Goal: Navigation & Orientation: Find specific page/section

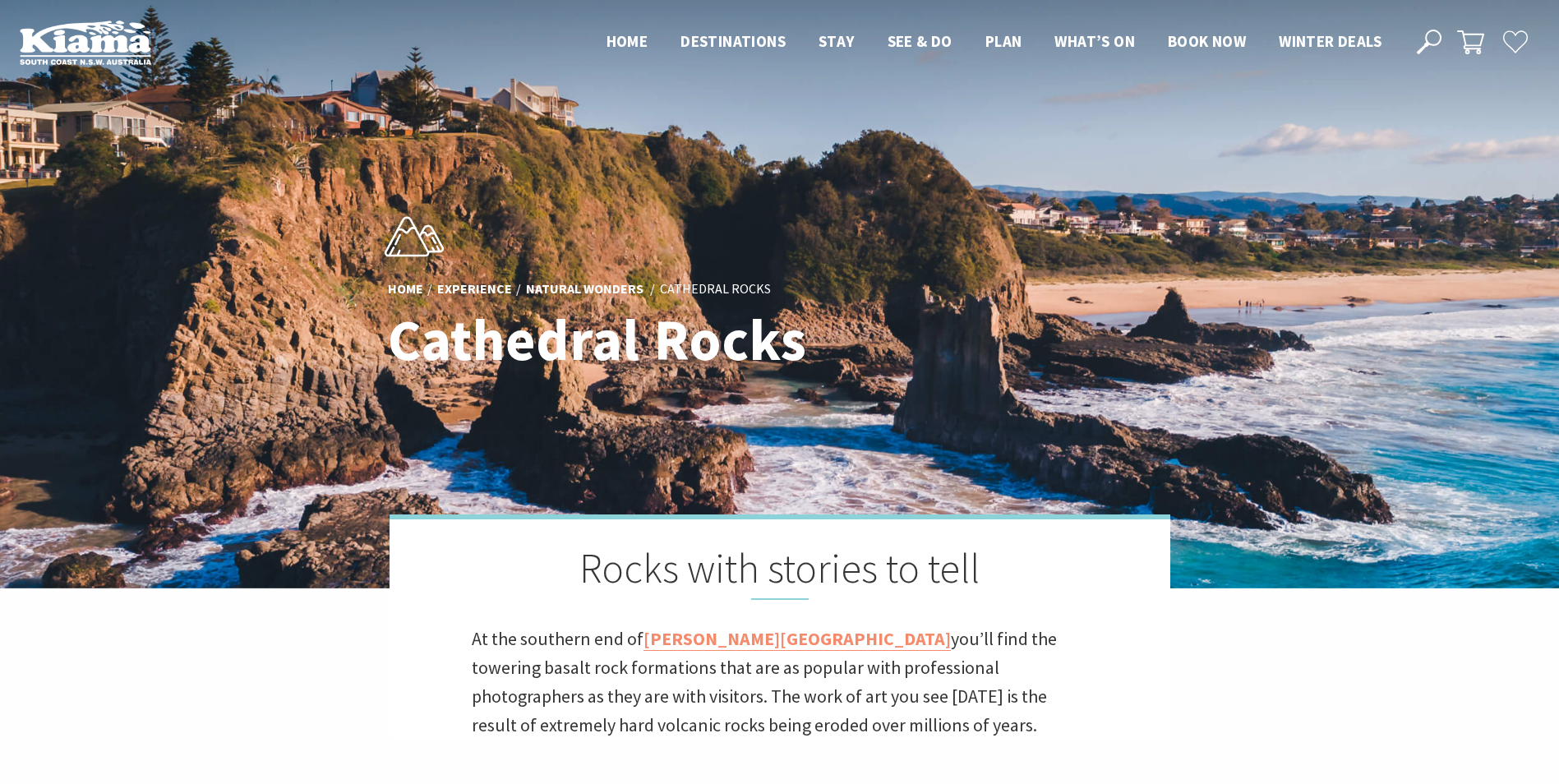
scroll to position [598, 1578]
click at [1314, 36] on span "Winter Deals" at bounding box center [1330, 41] width 103 height 20
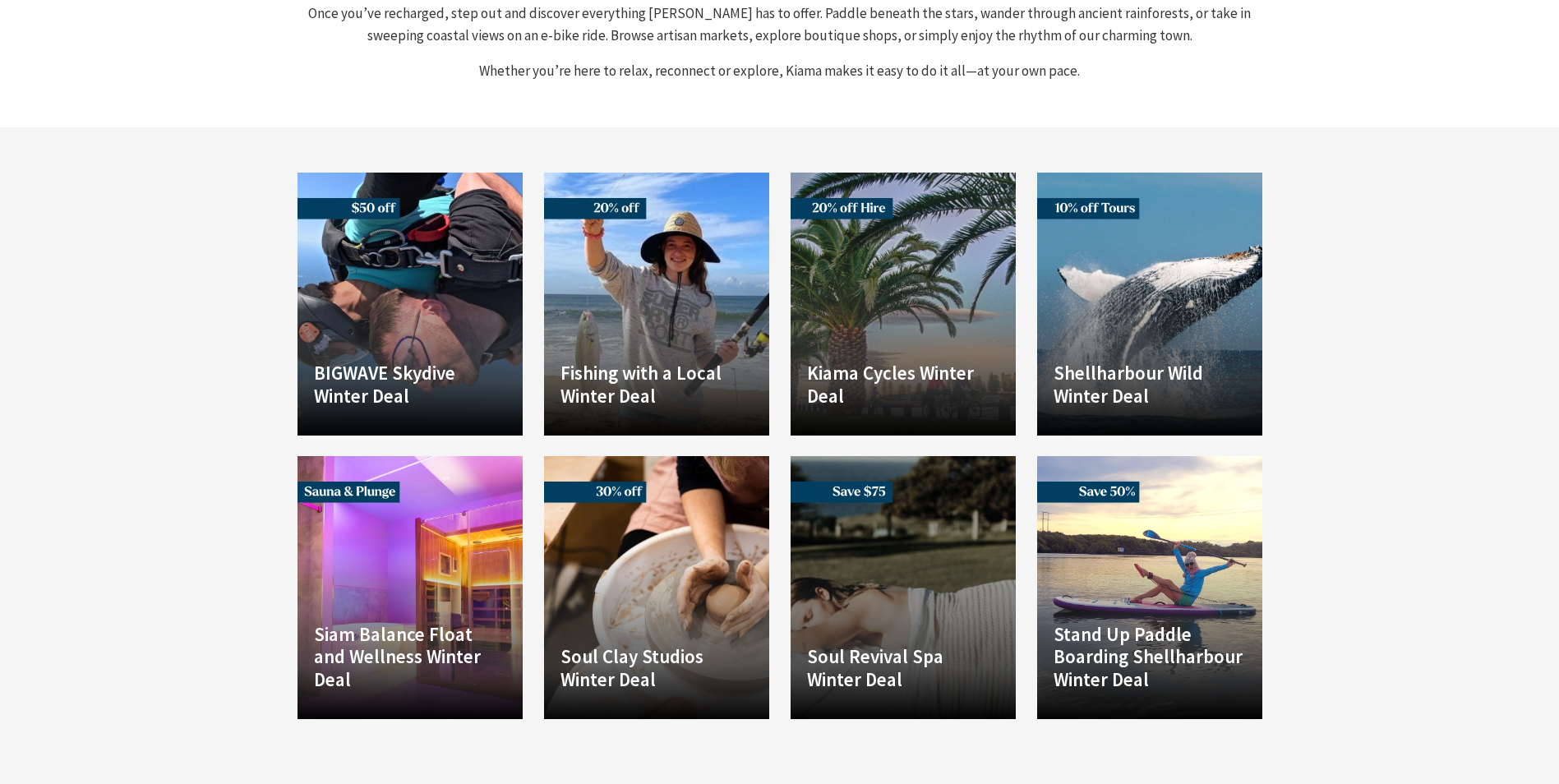
scroll to position [1069, 0]
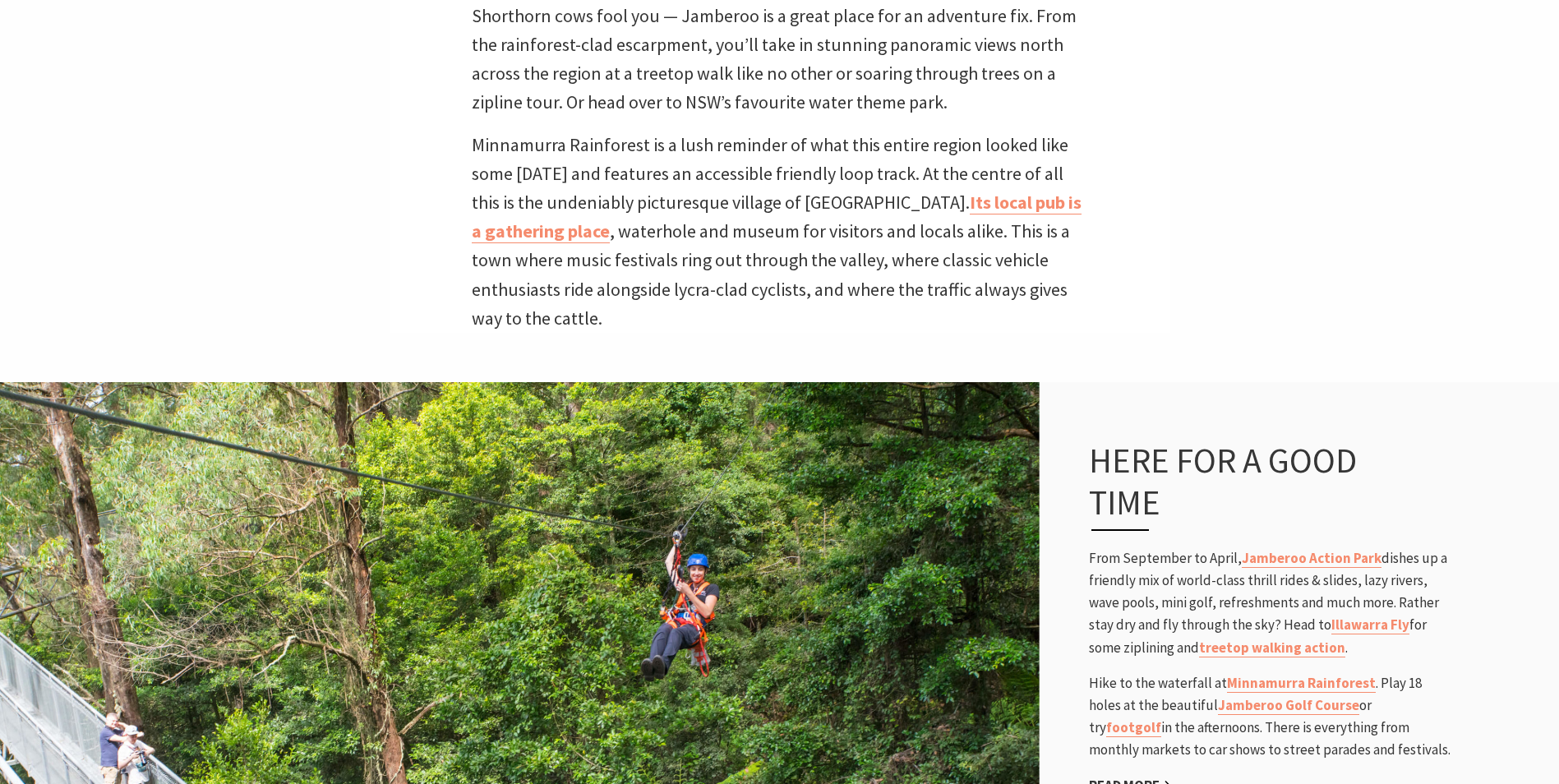
scroll to position [648, 0]
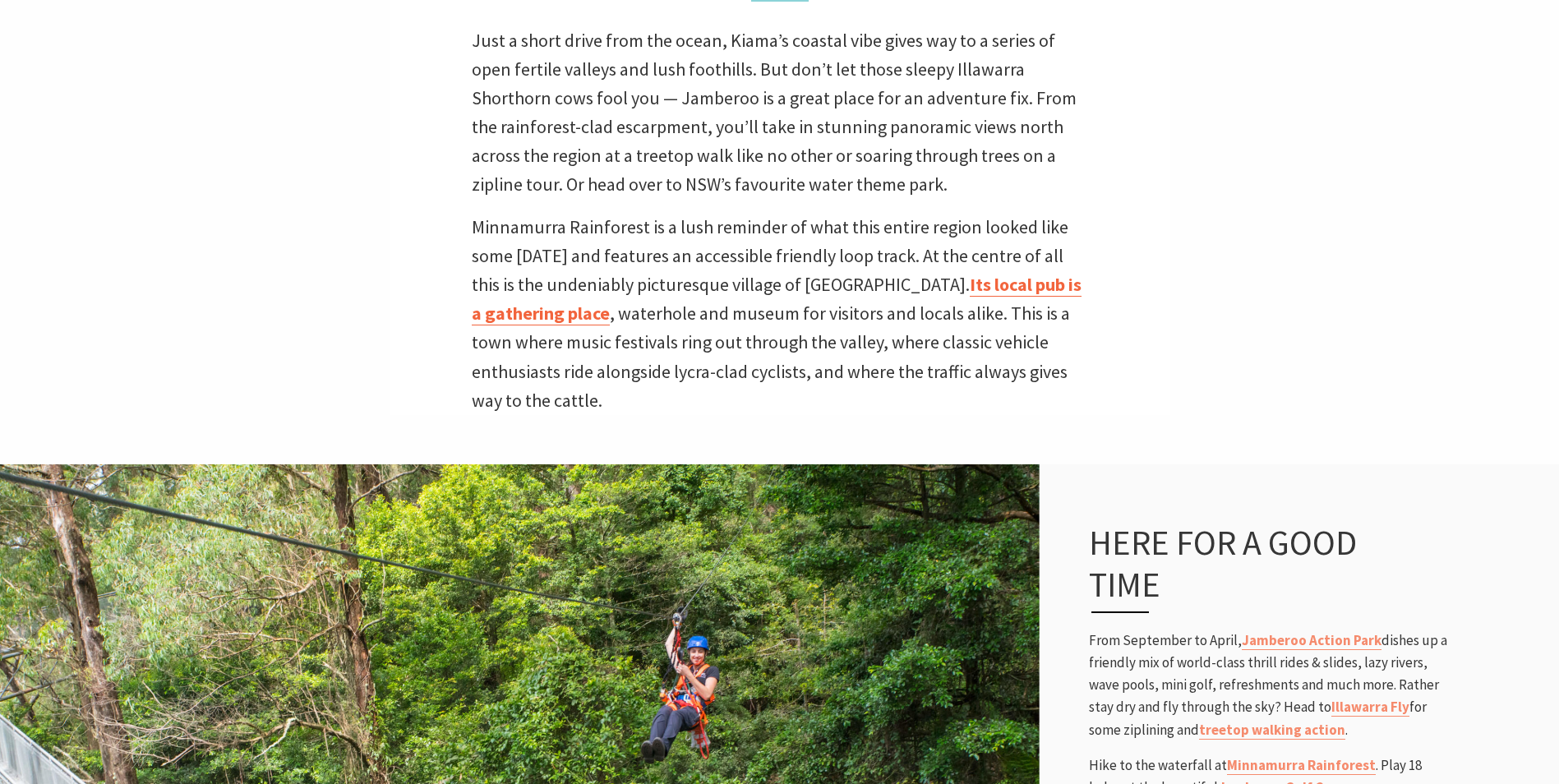
click at [935, 282] on link "Its local pub is a gathering place" at bounding box center [777, 299] width 610 height 53
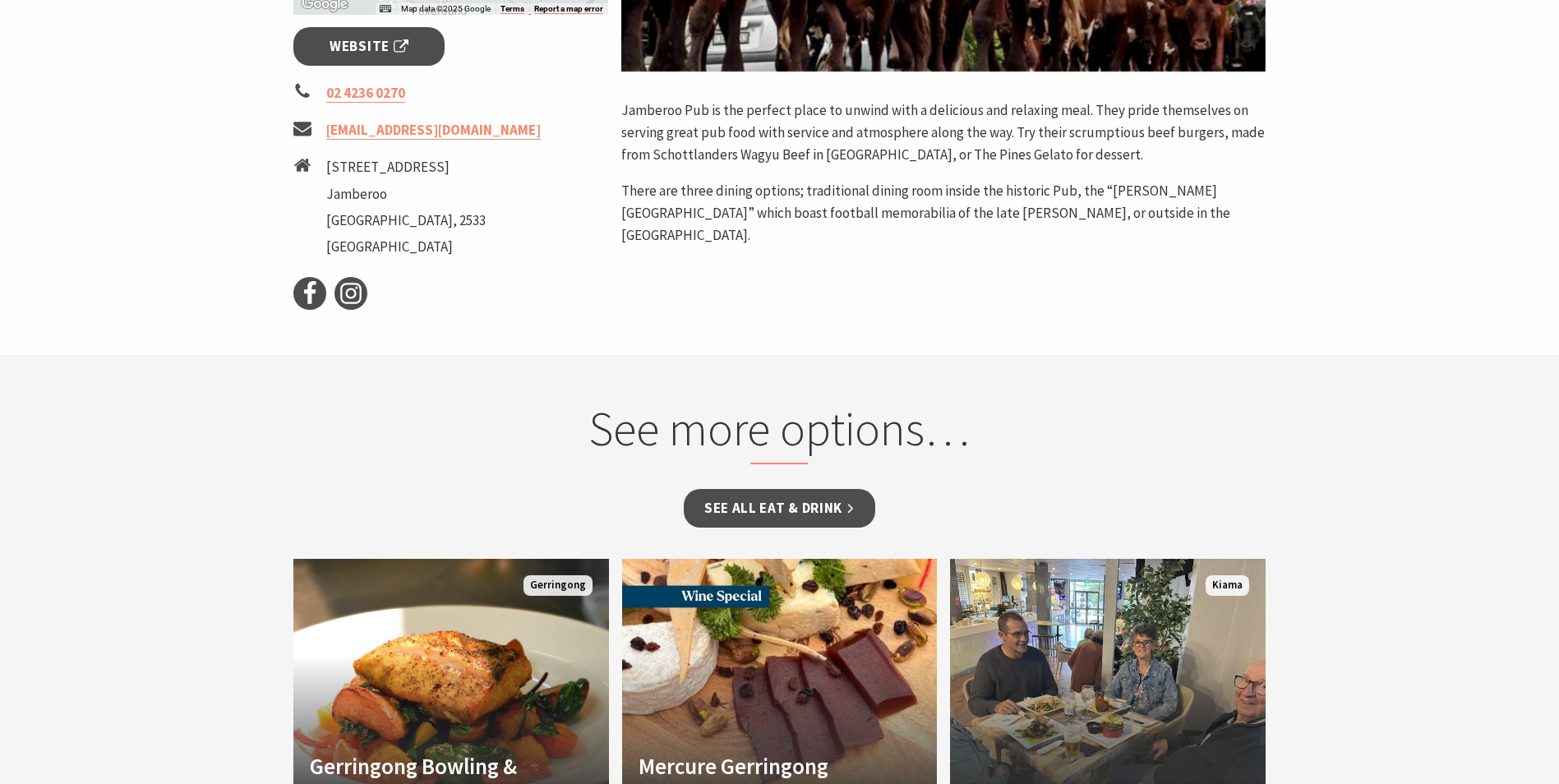
scroll to position [904, 0]
